Goal: Transaction & Acquisition: Purchase product/service

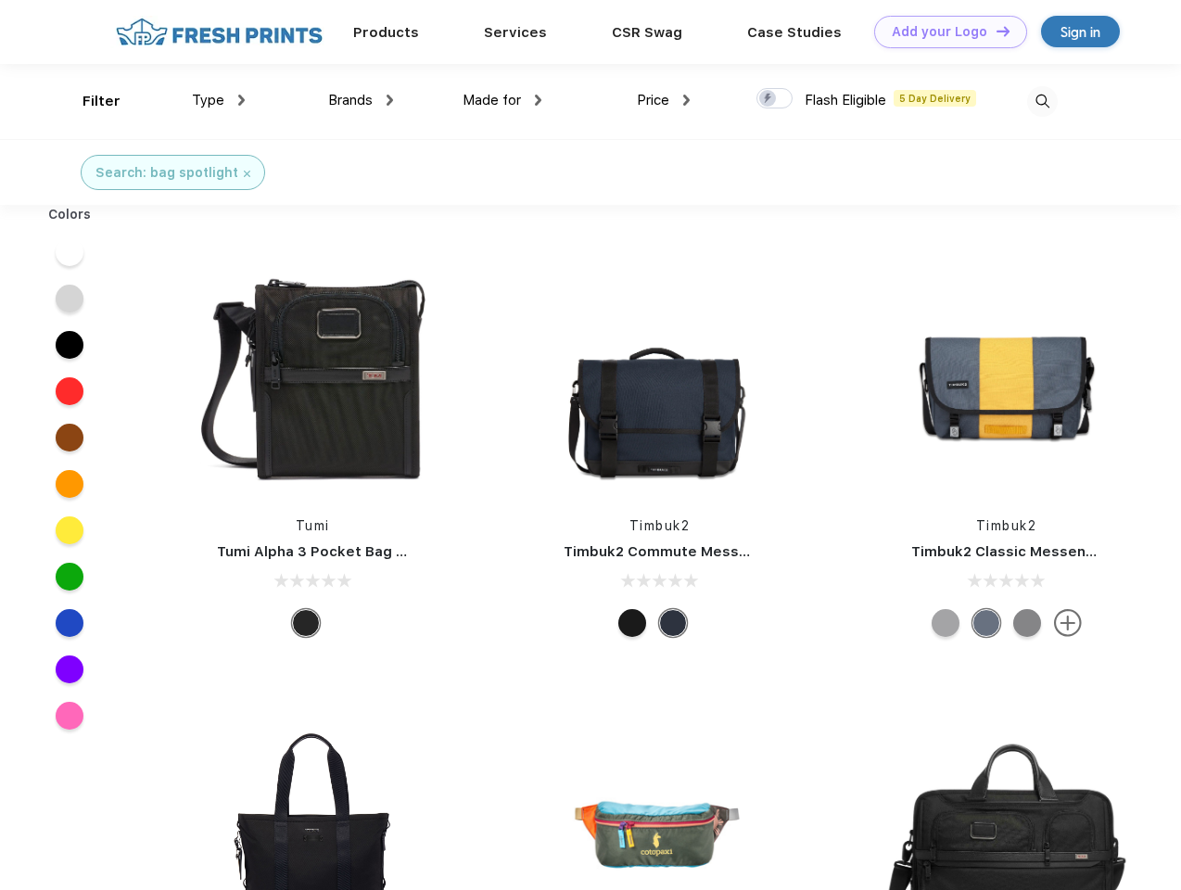
click at [944, 32] on link "Add your Logo Design Tool" at bounding box center [950, 32] width 153 height 32
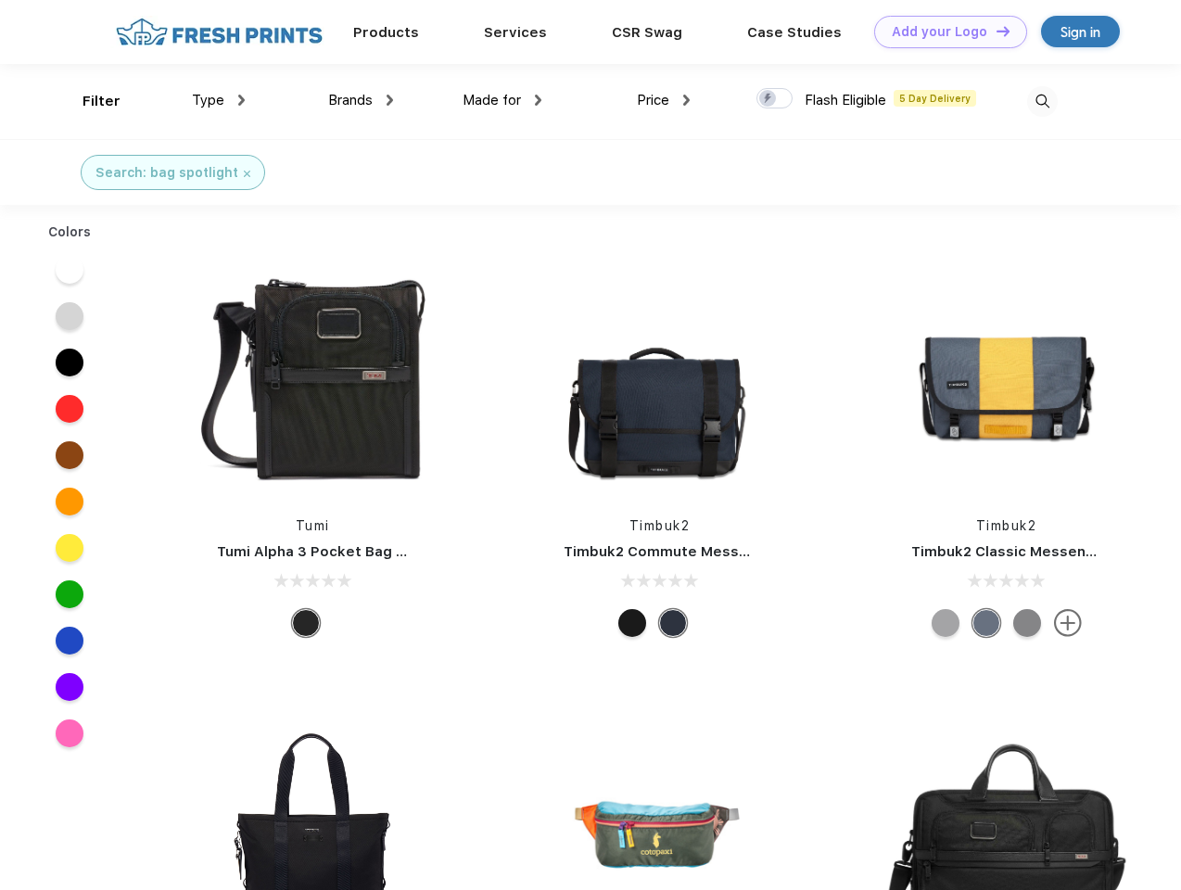
click at [0, 0] on div "Design Tool" at bounding box center [0, 0] width 0 height 0
click at [995, 31] on link "Add your Logo Design Tool" at bounding box center [950, 32] width 153 height 32
click at [89, 101] on div "Filter" at bounding box center [102, 101] width 38 height 21
click at [219, 100] on span "Type" at bounding box center [208, 100] width 32 height 17
click at [361, 100] on span "Brands" at bounding box center [350, 100] width 45 height 17
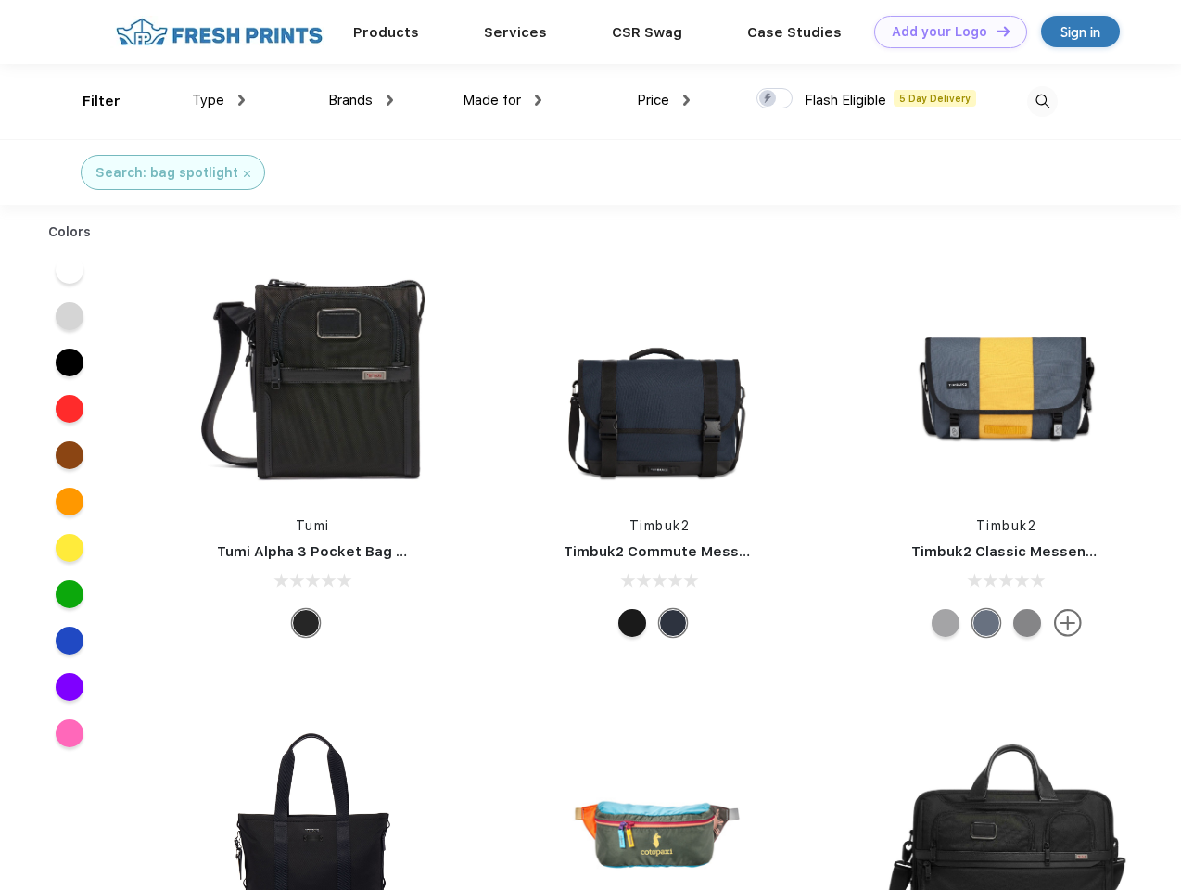
click at [503, 100] on span "Made for" at bounding box center [492, 100] width 58 height 17
click at [664, 100] on span "Price" at bounding box center [653, 100] width 32 height 17
click at [775, 99] on div at bounding box center [775, 98] width 36 height 20
click at [769, 99] on input "checkbox" at bounding box center [763, 93] width 12 height 12
click at [1042, 101] on img at bounding box center [1042, 101] width 31 height 31
